Goal: Find specific page/section: Find specific page/section

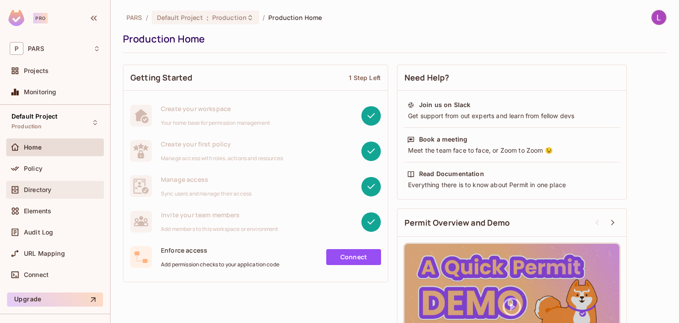
click at [35, 184] on div "Directory" at bounding box center [55, 189] width 91 height 11
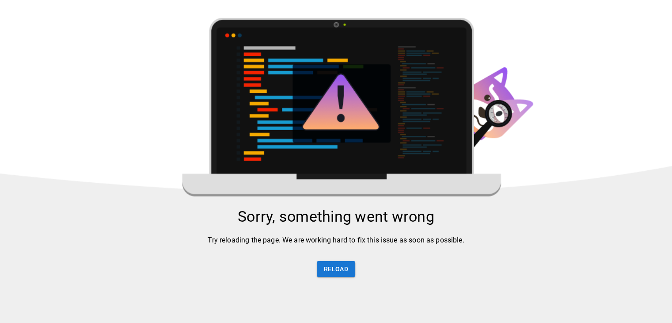
click at [335, 283] on div "Sorry, something went wrong Try reloading the page. We are working hard to fix …" at bounding box center [336, 247] width 672 height 80
click at [330, 273] on button "Reload" at bounding box center [336, 269] width 38 height 16
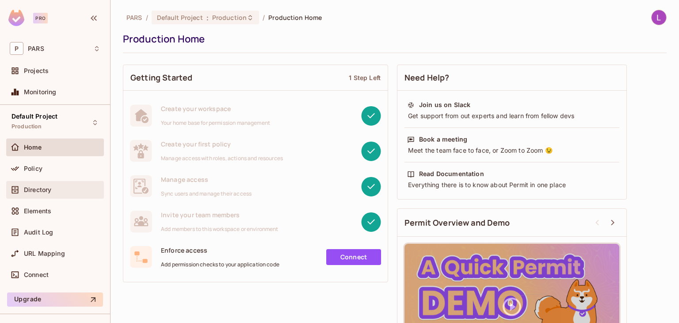
click at [41, 187] on span "Directory" at bounding box center [37, 189] width 27 height 7
